Goal: Contribute content: Add original content to the website for others to see

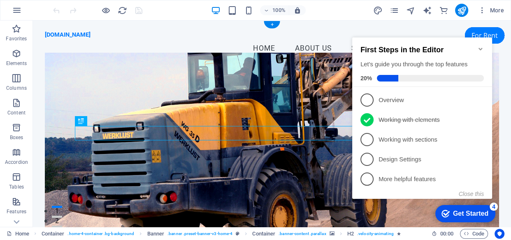
click at [275, 112] on figure at bounding box center [272, 146] width 454 height 187
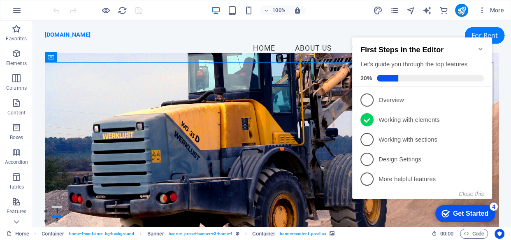
click at [492, 28] on div "checkmark Get Started 4 First Steps in the Editor Let's guide you through the t…" at bounding box center [424, 125] width 150 height 200
click at [481, 46] on icon "Minimize checklist" at bounding box center [480, 49] width 7 height 7
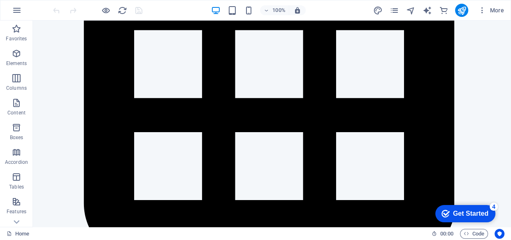
scroll to position [998, 0]
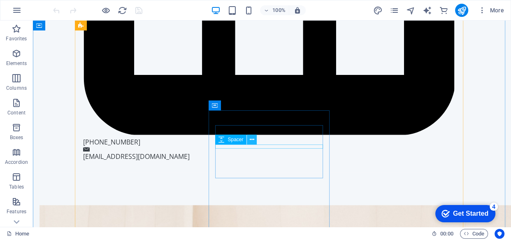
click at [252, 139] on icon at bounding box center [252, 139] width 5 height 9
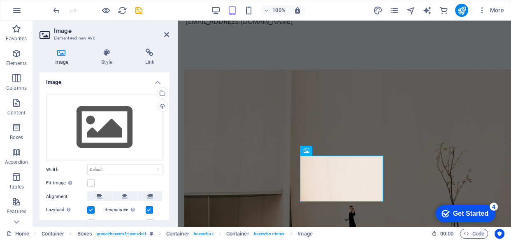
scroll to position [998, 0]
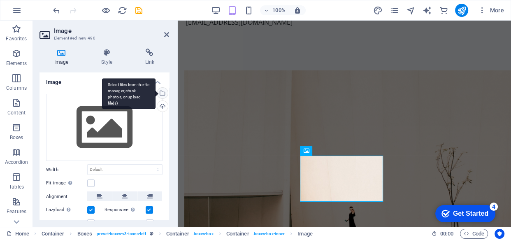
click at [162, 93] on div "Select files from the file manager, stock photos, or upload file(s)" at bounding box center [161, 94] width 12 height 12
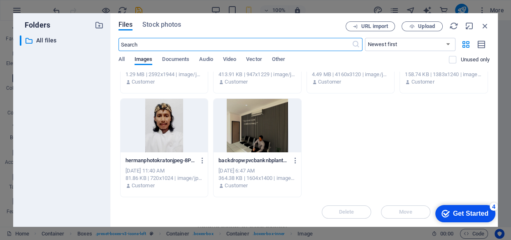
scroll to position [0, 0]
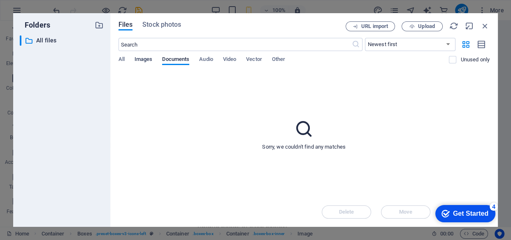
click at [140, 57] on span "Images" at bounding box center [143, 60] width 18 height 12
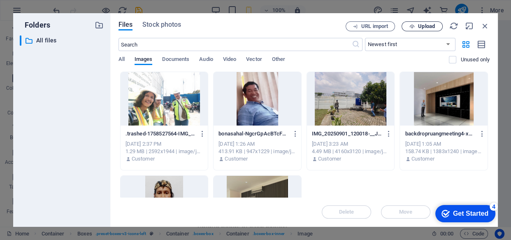
click at [423, 26] on span "Upload" at bounding box center [426, 26] width 17 height 5
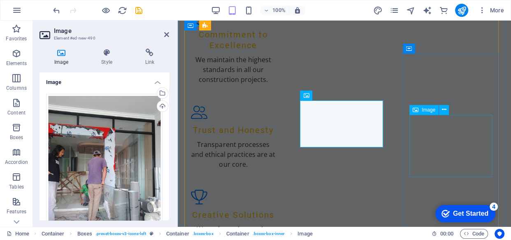
scroll to position [1053, 0]
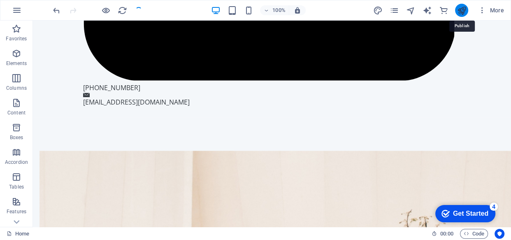
scroll to position [1049, 0]
